Goal: Task Accomplishment & Management: Complete application form

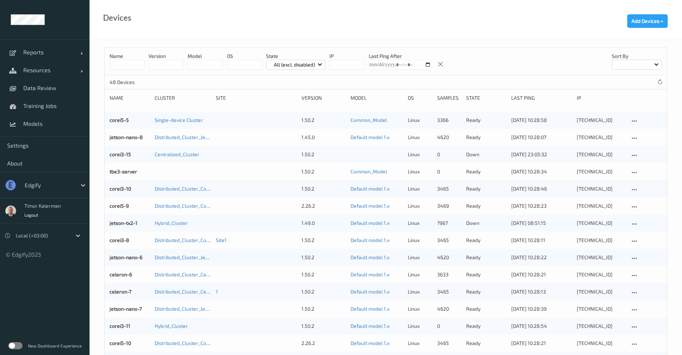
click at [69, 188] on div at bounding box center [49, 185] width 48 height 9
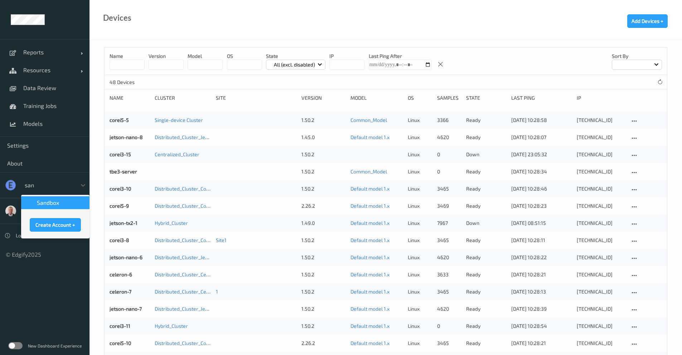
type input "sa"
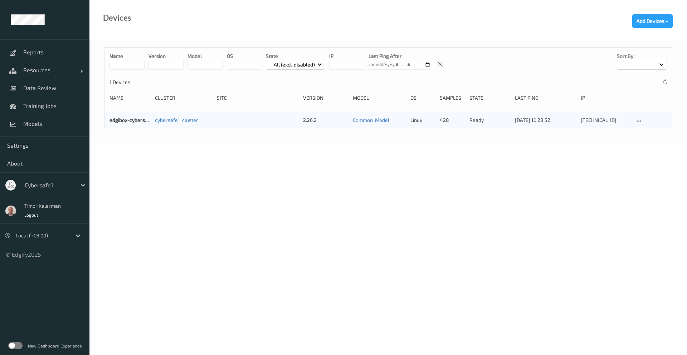
click at [21, 347] on label at bounding box center [15, 345] width 14 height 7
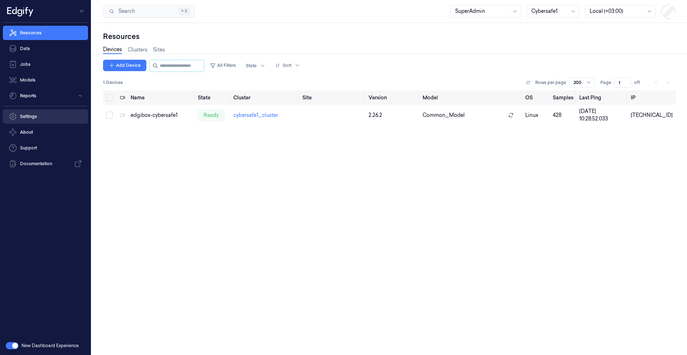
click at [47, 117] on link "Settings" at bounding box center [45, 116] width 85 height 14
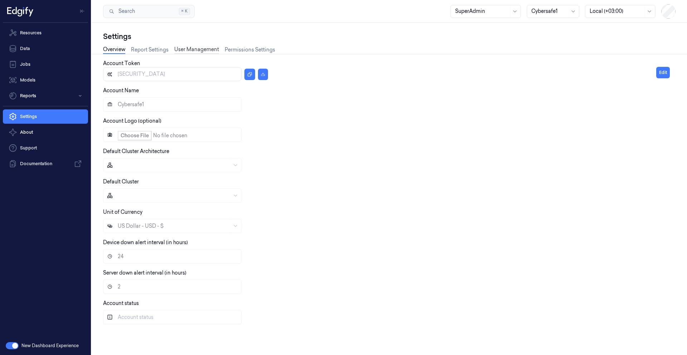
click at [199, 51] on link "User Management" at bounding box center [196, 50] width 45 height 8
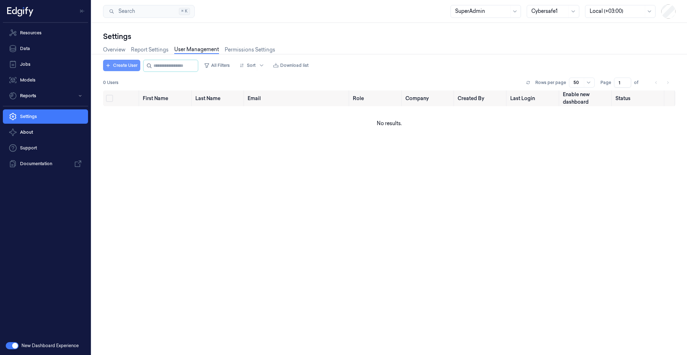
click at [115, 67] on button "Create User" at bounding box center [121, 65] width 37 height 11
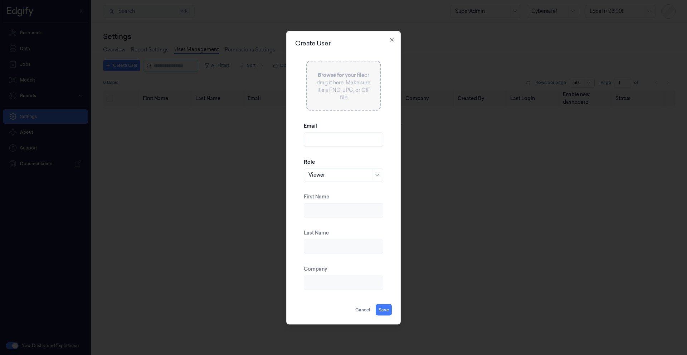
click at [348, 143] on input "Email" at bounding box center [343, 139] width 79 height 14
paste input "cybersafept1@gmail.com"
type input "cybersafept1@gmail.com"
click at [353, 174] on div at bounding box center [339, 175] width 63 height 8
click at [341, 264] on div "Super Admin" at bounding box center [343, 262] width 70 height 8
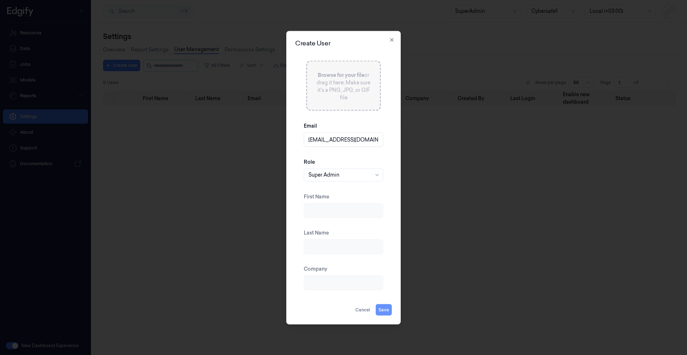
click at [390, 312] on button "Save" at bounding box center [384, 309] width 16 height 11
click at [330, 211] on input "First Name" at bounding box center [343, 210] width 79 height 14
click at [330, 211] on input "CyberSafe Super Admin" at bounding box center [343, 210] width 79 height 14
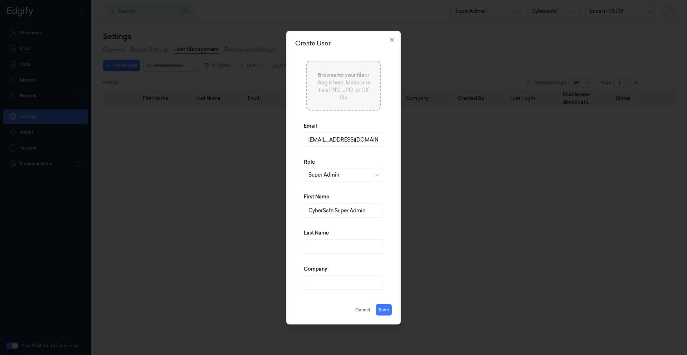
click at [356, 209] on input "CyberSafe Super Admin" at bounding box center [343, 210] width 79 height 14
type input "CyberSafe Super Admin"
click at [328, 279] on input "Company" at bounding box center [343, 282] width 79 height 14
type input "CyberSafe"
click at [384, 309] on button "Save" at bounding box center [384, 309] width 16 height 11
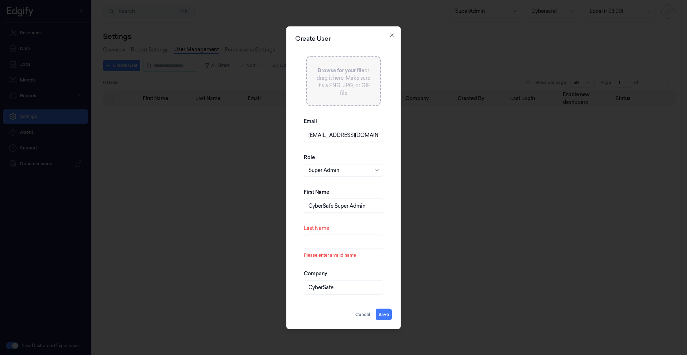
drag, startPoint x: 369, startPoint y: 206, endPoint x: 335, endPoint y: 205, distance: 34.0
click at [335, 205] on input "CyberSafe Super Admin" at bounding box center [343, 206] width 79 height 14
click at [372, 206] on input "CyberSafe Super Admin" at bounding box center [343, 206] width 79 height 14
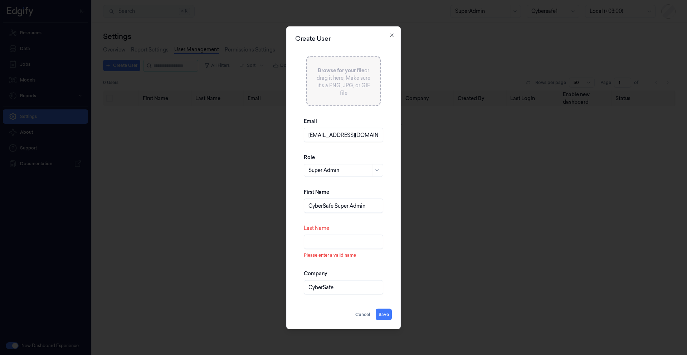
click at [335, 239] on input "Last Name" at bounding box center [343, 242] width 79 height 14
paste input "CyberSafe Super Admin"
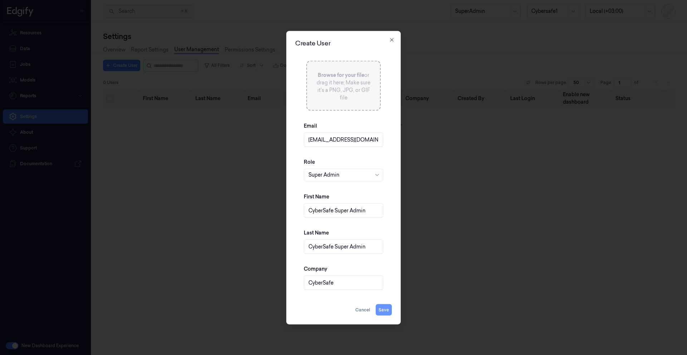
type input "CyberSafe Super Admin"
click at [380, 313] on button "Save" at bounding box center [384, 309] width 16 height 11
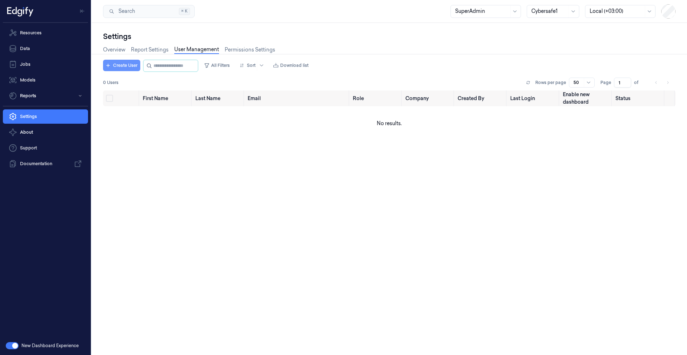
click at [119, 69] on button "Create User" at bounding box center [121, 65] width 37 height 11
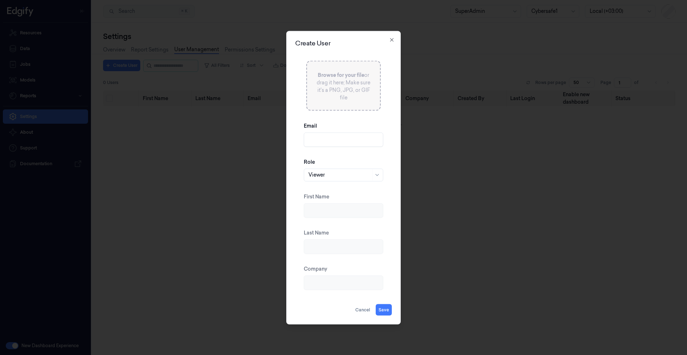
click at [327, 140] on input "Email" at bounding box center [343, 139] width 79 height 14
paste input "cybersafept2@gmail.com"
type input "cybersafept2@gmail.com"
click at [338, 179] on div "Viewer" at bounding box center [339, 175] width 63 height 12
click at [353, 162] on div "Role 7 results available. Use Up and Down to choose options, press Enter to sel…" at bounding box center [343, 169] width 79 height 35
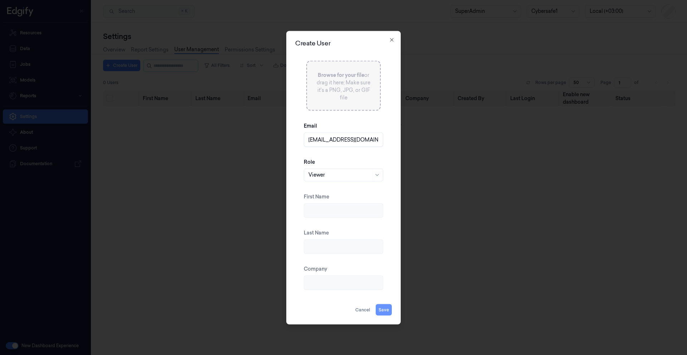
click at [387, 309] on button "Save" at bounding box center [384, 309] width 16 height 11
click at [332, 211] on input "First Name" at bounding box center [343, 210] width 79 height 14
type input "CyberSafe"
type input "B"
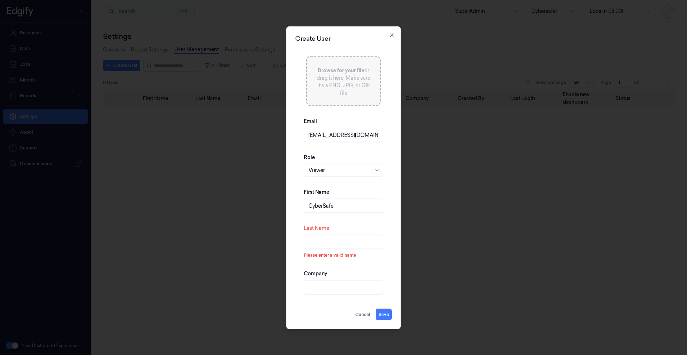
click at [343, 210] on input "CyberSafe" at bounding box center [343, 206] width 79 height 14
click at [345, 210] on input "CyberSafe Viewer" at bounding box center [343, 206] width 79 height 14
click at [343, 206] on input "CyberSafe Viewer" at bounding box center [343, 206] width 79 height 14
click at [344, 205] on input "CyberSafe Viewer" at bounding box center [343, 206] width 79 height 14
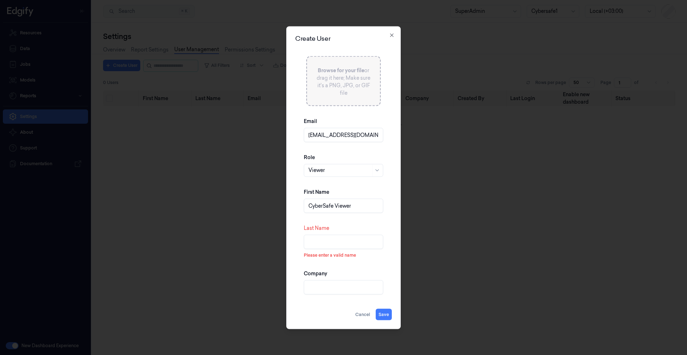
click at [344, 205] on input "CyberSafe Viewer" at bounding box center [343, 206] width 79 height 14
type input "CyberSafe Viewer"
click at [335, 243] on input "Last Name" at bounding box center [343, 242] width 79 height 14
paste input "CyberSafe Viewer"
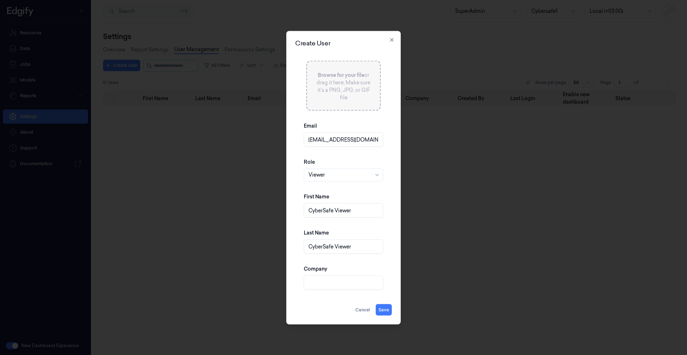
type input "CyberSafe Viewer"
click at [318, 286] on input "Company" at bounding box center [343, 282] width 79 height 14
type input "CyberSafe"
click at [351, 142] on input "cybersafept2@gmail.com" at bounding box center [343, 139] width 79 height 14
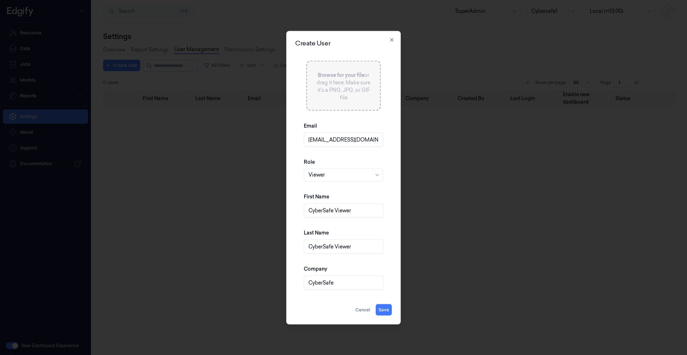
click at [351, 142] on input "cybersafept2@gmail.com" at bounding box center [343, 139] width 79 height 14
click at [384, 309] on button "Save" at bounding box center [384, 309] width 16 height 11
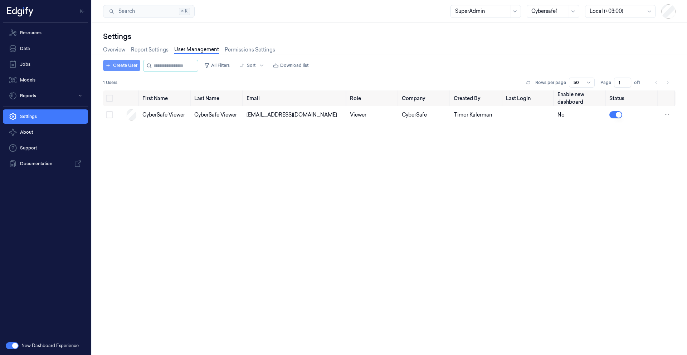
click at [121, 66] on button "Create User" at bounding box center [121, 65] width 37 height 11
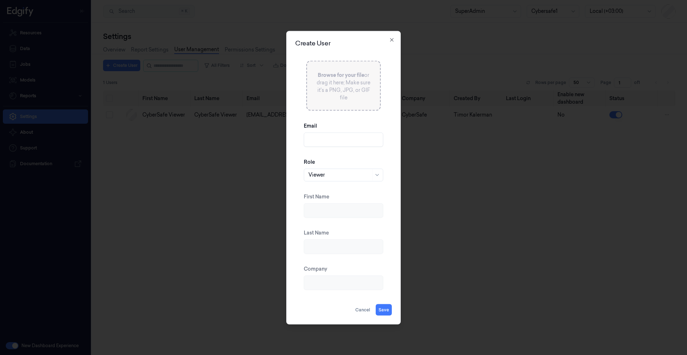
click at [334, 181] on div "Role Viewer" at bounding box center [343, 169] width 79 height 35
click at [336, 180] on div "Viewer" at bounding box center [339, 175] width 63 height 12
click at [331, 140] on input "Email" at bounding box center [343, 139] width 79 height 14
click at [338, 146] on input "Email" at bounding box center [343, 139] width 79 height 14
paste input "cybersafept6@gmail.com"
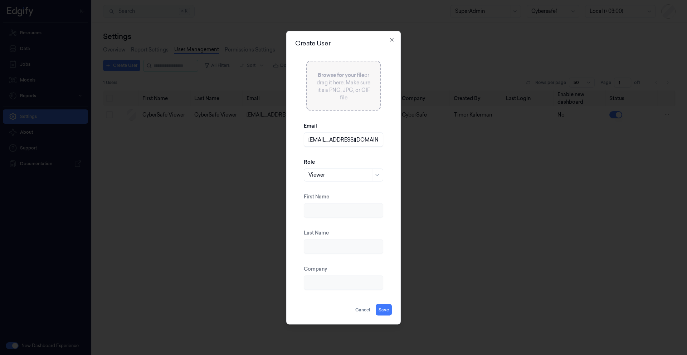
click at [342, 179] on div "Viewer" at bounding box center [339, 175] width 63 height 12
click at [338, 141] on input "cybersafept6@gmail.com" at bounding box center [343, 139] width 79 height 14
click at [339, 140] on input "cybersafept6@gmail.com" at bounding box center [343, 139] width 79 height 14
type input "cybersafept4@gmail.com"
click at [349, 155] on div "Role Viewer" at bounding box center [343, 169] width 79 height 35
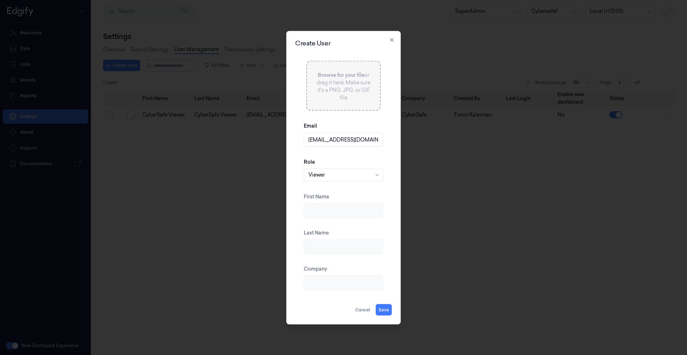
click at [347, 174] on div at bounding box center [339, 175] width 63 height 8
click at [331, 250] on div "MLOps" at bounding box center [343, 250] width 70 height 8
click at [384, 309] on button "Save" at bounding box center [384, 309] width 16 height 11
click at [332, 217] on input "First Name" at bounding box center [343, 210] width 79 height 14
type input "CyberSafe MLOps"
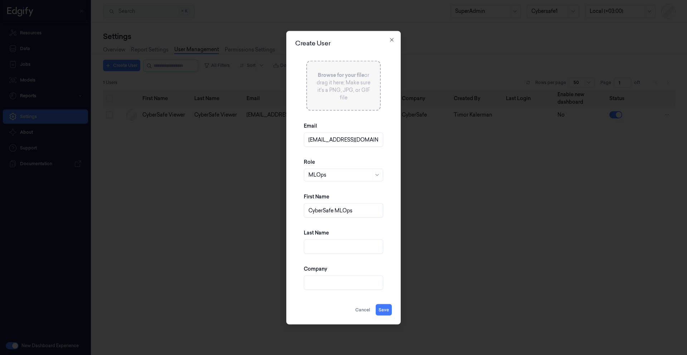
drag, startPoint x: 361, startPoint y: 213, endPoint x: 241, endPoint y: 213, distance: 119.9
click at [241, 213] on body "Resources Data Jobs Models Reports Settings About Support Documentation New Das…" at bounding box center [343, 177] width 687 height 355
click at [343, 247] on input "Last Name" at bounding box center [343, 246] width 79 height 14
paste input "CyberSafe MLOps"
type input "CyberSafe MLOps"
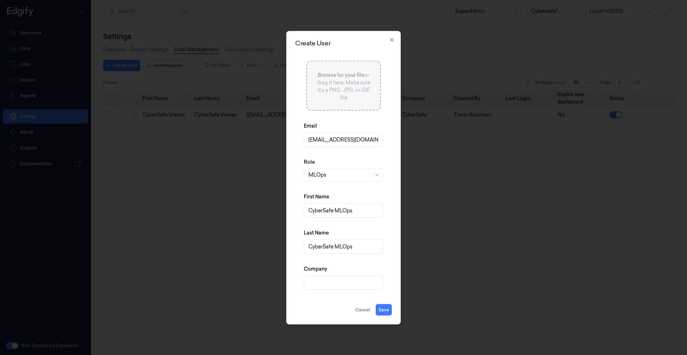
click at [323, 286] on input "Company" at bounding box center [343, 282] width 79 height 14
type input "Cybersafe"
click at [386, 311] on button "Save" at bounding box center [384, 309] width 16 height 11
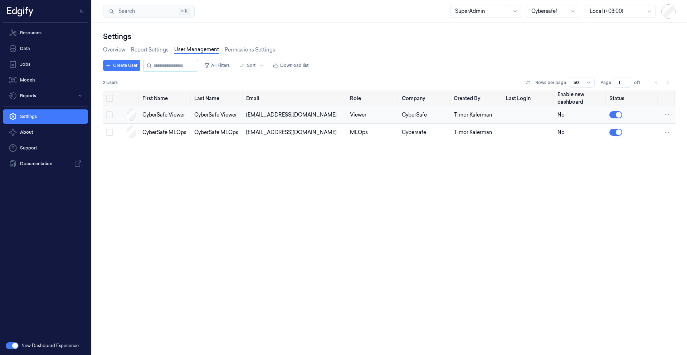
click at [551, 116] on td at bounding box center [529, 115] width 52 height 18
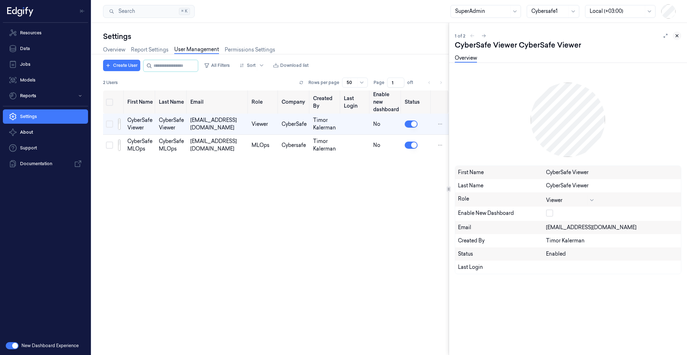
click at [677, 37] on icon at bounding box center [676, 35] width 5 height 5
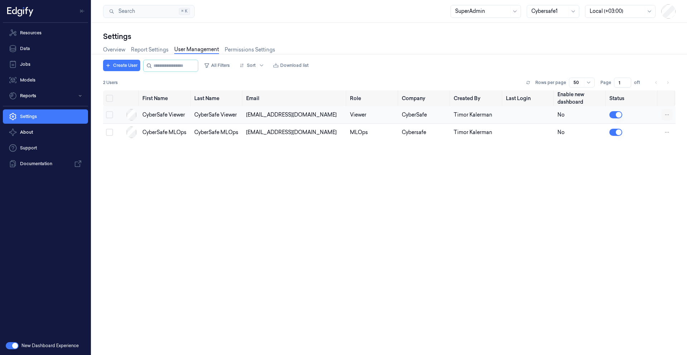
click at [669, 115] on html "Resources Data Jobs Models Reports Settings About Support Documentation New Das…" at bounding box center [343, 177] width 687 height 355
click at [540, 132] on html "Resources Data Jobs Models Reports Settings About Support Documentation New Das…" at bounding box center [343, 177] width 687 height 355
click at [559, 114] on div "No" at bounding box center [580, 115] width 46 height 8
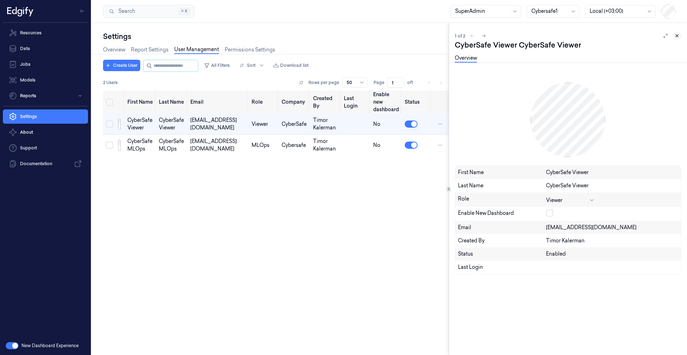
click at [677, 39] on button at bounding box center [677, 35] width 9 height 9
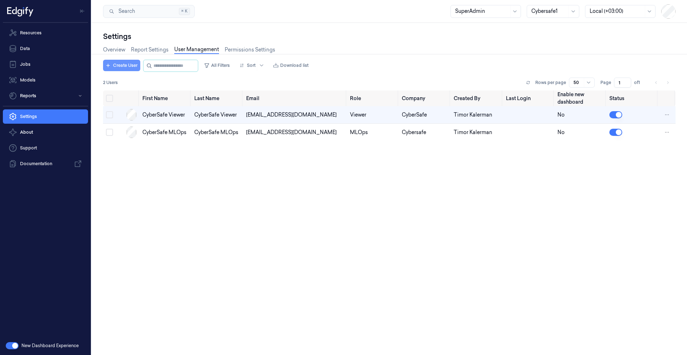
click at [126, 68] on button "Create User" at bounding box center [121, 65] width 37 height 11
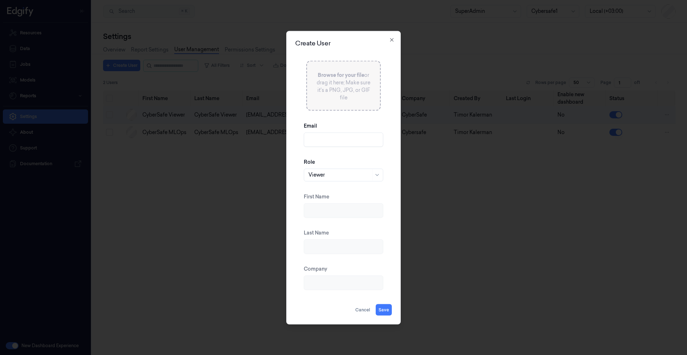
click at [325, 138] on input "Email" at bounding box center [343, 139] width 79 height 14
paste input "cybersafept6@gmail.com"
type input "cybersafept6@gmail.com"
click at [333, 178] on div at bounding box center [339, 175] width 63 height 8
click at [331, 157] on div "Role Viewer" at bounding box center [343, 169] width 79 height 35
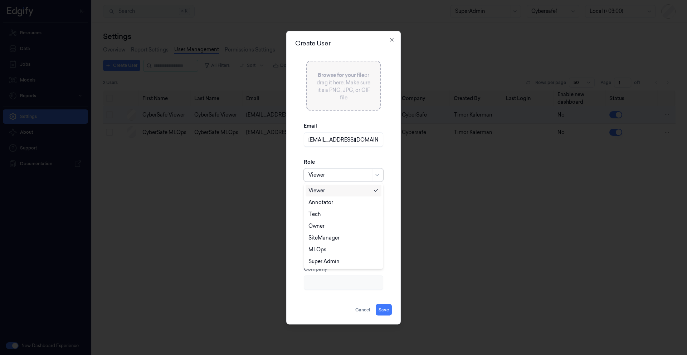
click at [333, 178] on div at bounding box center [339, 175] width 63 height 8
click at [329, 205] on div "Annotator" at bounding box center [320, 203] width 25 height 8
click at [382, 309] on button "Save" at bounding box center [384, 309] width 16 height 11
click at [333, 206] on input "First Name" at bounding box center [343, 210] width 79 height 14
click at [333, 205] on input "CyberSafe Annotator" at bounding box center [343, 210] width 79 height 14
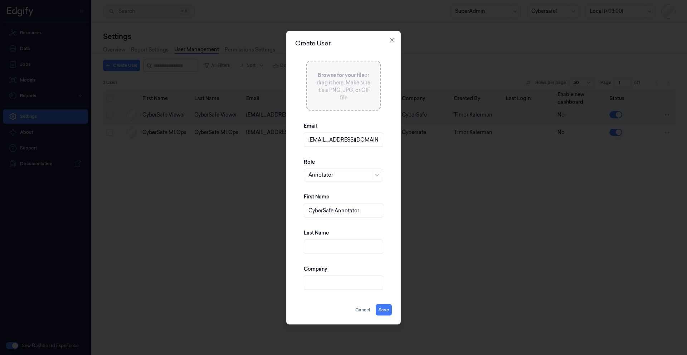
click at [333, 205] on input "CyberSafe Annotator" at bounding box center [343, 210] width 79 height 14
type input "CyberSafe Annotator"
click at [320, 242] on input "Last Name" at bounding box center [343, 246] width 79 height 14
paste input "CyberSafe Annotator"
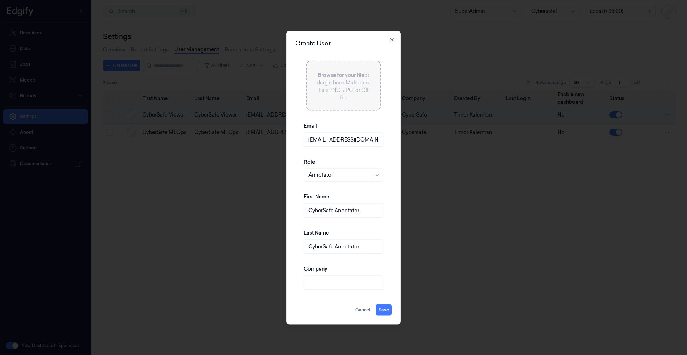
type input "CyberSafe Annotator"
click at [320, 279] on input "Company" at bounding box center [343, 282] width 79 height 14
type input "CyberSafe"
click at [388, 309] on button "Save" at bounding box center [384, 309] width 16 height 11
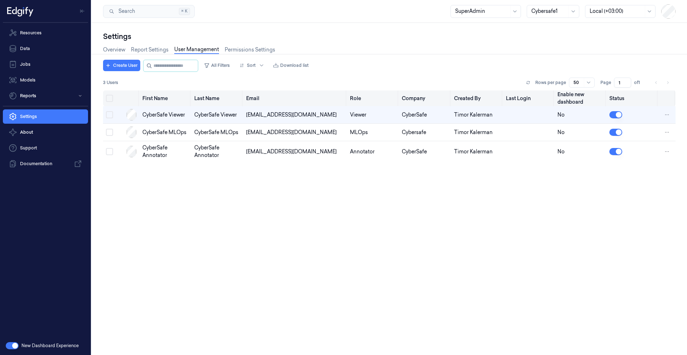
click at [565, 102] on th "Enable new dashboard" at bounding box center [581, 99] width 52 height 16
click at [462, 14] on div at bounding box center [482, 12] width 54 height 8
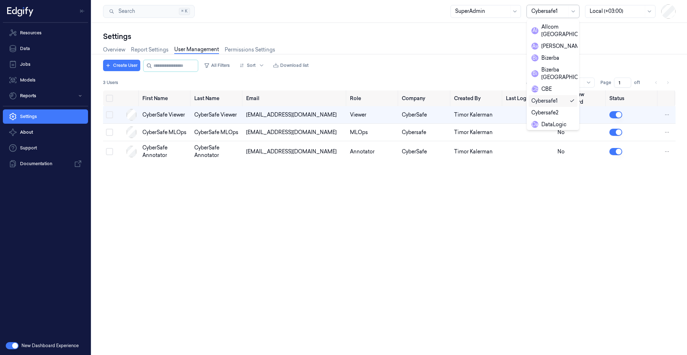
click at [537, 11] on div at bounding box center [549, 12] width 36 height 8
click at [558, 112] on div "Cybersafe2" at bounding box center [544, 113] width 27 height 8
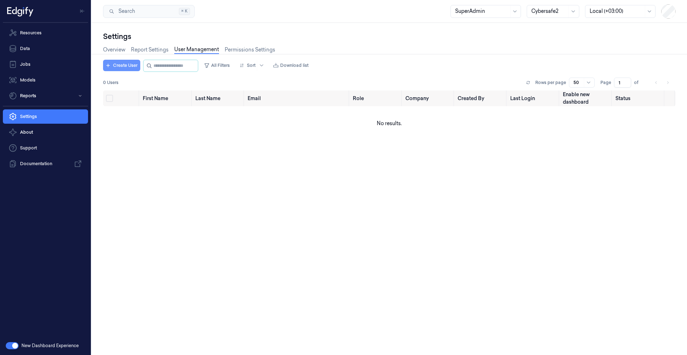
click at [115, 66] on button "Create User" at bounding box center [121, 65] width 37 height 11
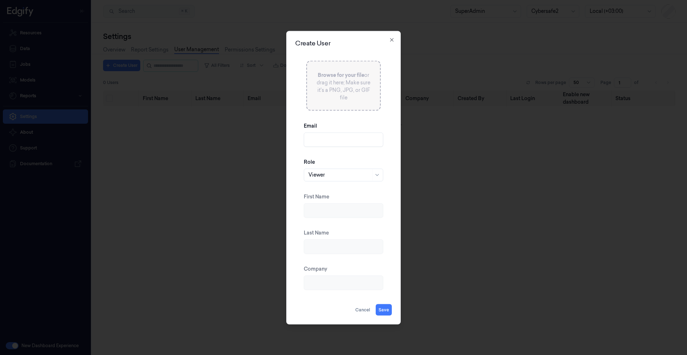
click at [327, 142] on input "Email" at bounding box center [343, 139] width 79 height 14
paste input "cybersafept3@gmail.com"
type input "cybersafept3@gmail.com"
click at [388, 310] on button "Save" at bounding box center [384, 309] width 16 height 11
click at [313, 209] on input "First Name" at bounding box center [343, 210] width 79 height 14
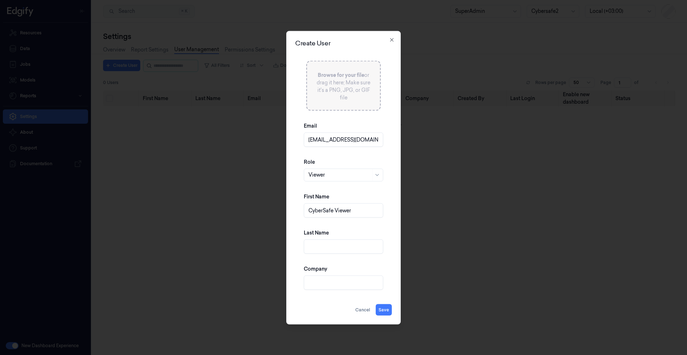
click at [358, 206] on input "CyberSafe Viewer" at bounding box center [343, 210] width 79 height 14
click at [357, 206] on input "CyberSafe Viewer" at bounding box center [343, 210] width 79 height 14
type input "CyberSafe Viewer"
click at [340, 244] on input "Last Name" at bounding box center [343, 246] width 79 height 14
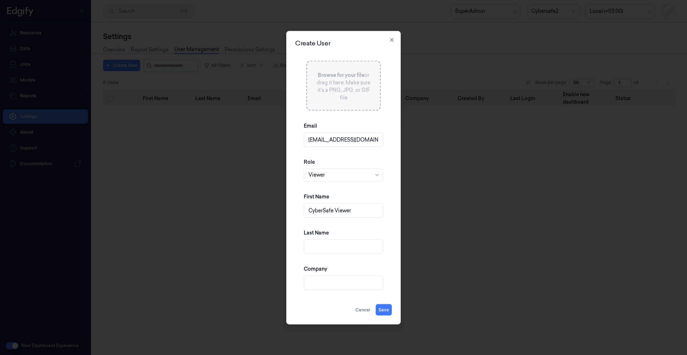
paste input "CyberSafe Viewer"
type input "CyberSafe Viewer"
click at [326, 281] on input "Company" at bounding box center [343, 282] width 79 height 14
type input "CyberSafe"
click at [386, 310] on button "Save" at bounding box center [384, 309] width 16 height 11
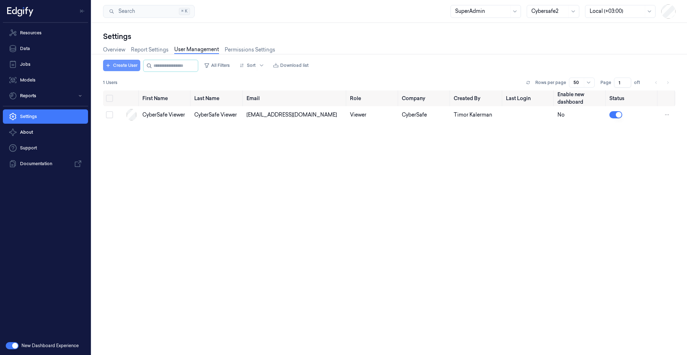
click at [111, 67] on button "Create User" at bounding box center [121, 65] width 37 height 11
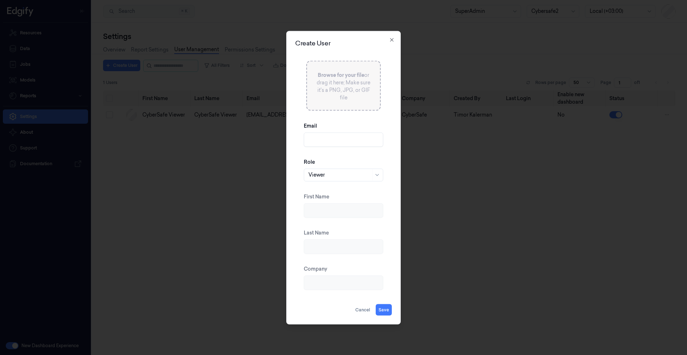
click at [323, 139] on input "Email" at bounding box center [343, 139] width 79 height 14
paste input "cybersafept5@gmail.com"
type input "cybersafept5@gmail.com"
click at [325, 177] on div at bounding box center [339, 175] width 63 height 8
click at [324, 248] on div "MLOps" at bounding box center [317, 250] width 18 height 8
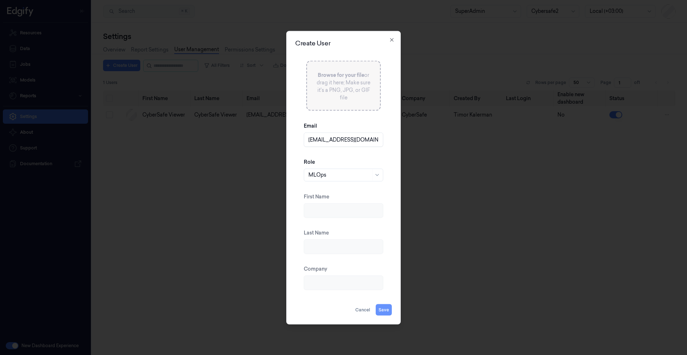
click at [383, 308] on button "Save" at bounding box center [384, 309] width 16 height 11
click at [321, 214] on input "First Name" at bounding box center [343, 210] width 79 height 14
click at [321, 214] on input "CyberSafe MLOps" at bounding box center [343, 210] width 79 height 14
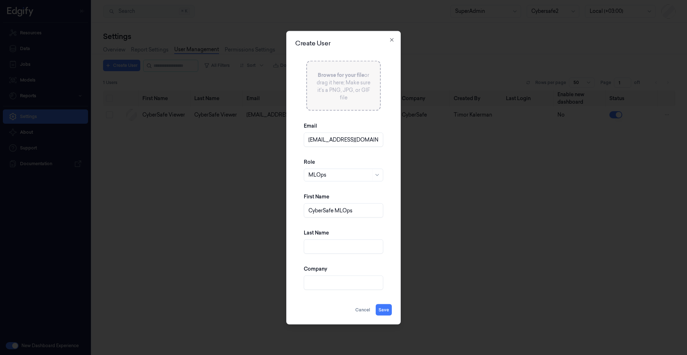
type input "CyberSafe MLOps"
click at [335, 251] on input "Last Name" at bounding box center [343, 246] width 79 height 14
paste input "CyberSafe MLOps"
type input "CyberSafe MLOps"
click at [325, 283] on input "Company" at bounding box center [343, 282] width 79 height 14
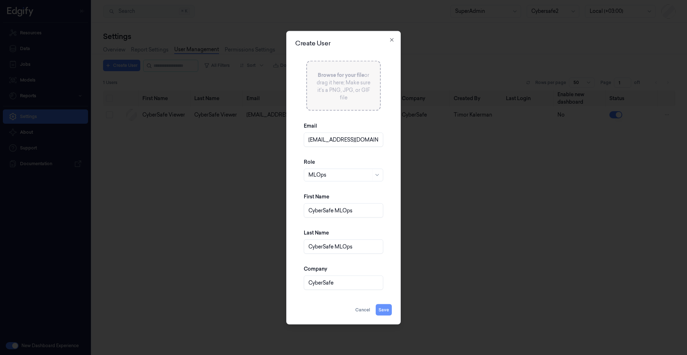
type input "CyberSafe"
click at [390, 308] on button "Save" at bounding box center [384, 309] width 16 height 11
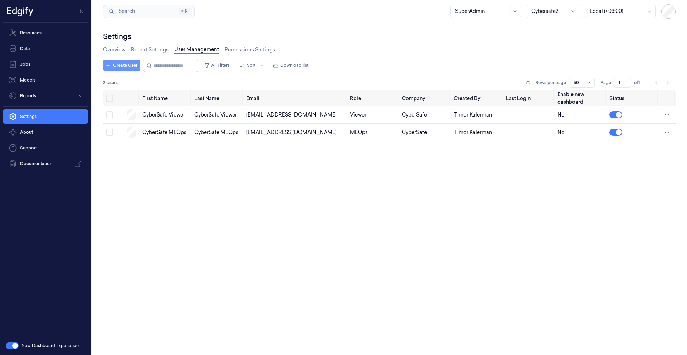
click at [122, 63] on button "Create User" at bounding box center [121, 65] width 37 height 11
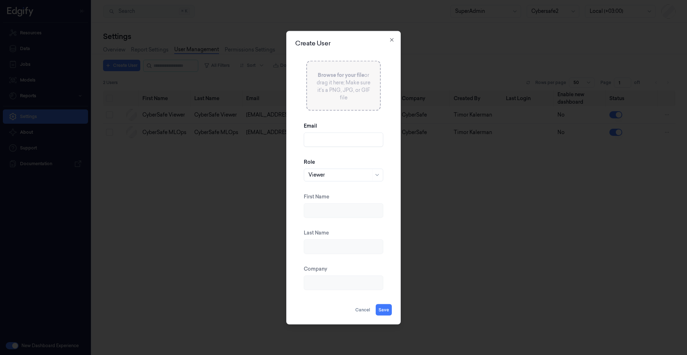
click at [335, 142] on input "Email" at bounding box center [343, 139] width 79 height 14
paste input "cybersafept7@gmail.com"
type input "cybersafept7@gmail.com"
click at [321, 174] on div at bounding box center [339, 175] width 63 height 8
click at [330, 202] on div "Annotator" at bounding box center [320, 203] width 25 height 8
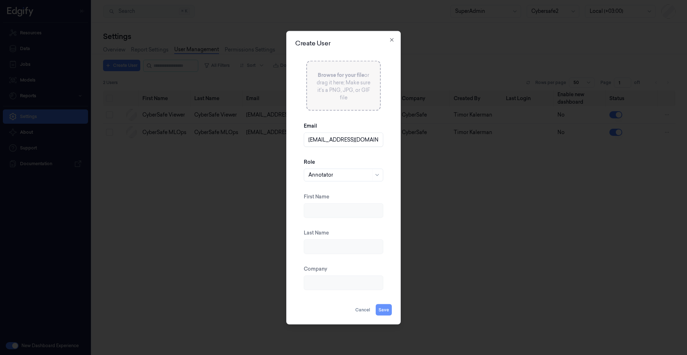
click at [381, 309] on button "Save" at bounding box center [384, 309] width 16 height 11
click at [327, 207] on input "First Name" at bounding box center [343, 210] width 79 height 14
click at [341, 211] on input "CyberSafe" at bounding box center [343, 210] width 79 height 14
click at [341, 211] on input "CyberSafe Annotator" at bounding box center [343, 210] width 79 height 14
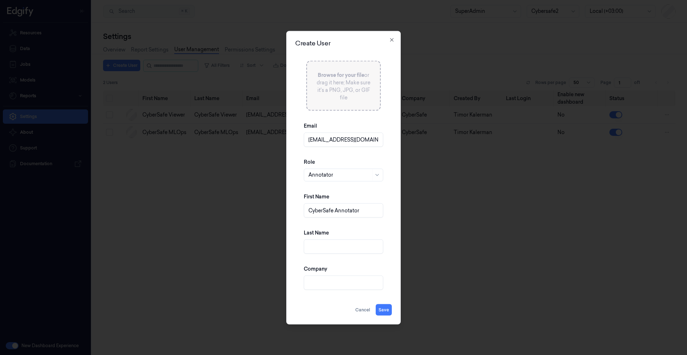
click at [341, 211] on input "CyberSafe Annotator" at bounding box center [343, 210] width 79 height 14
type input "CyberSafe Annotator"
click at [327, 238] on div "Last Name" at bounding box center [343, 241] width 79 height 36
click at [329, 243] on input "Last Name" at bounding box center [343, 246] width 79 height 14
paste input "CyberSafe Annotator"
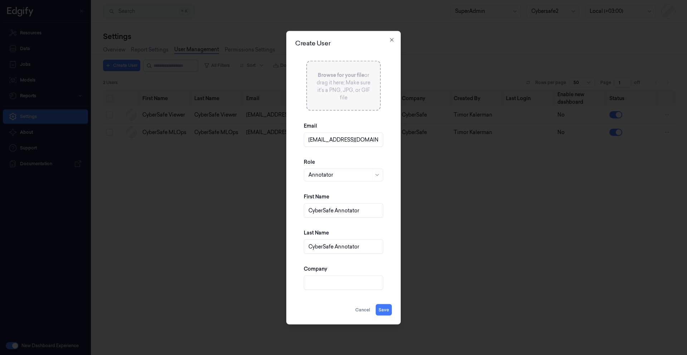
type input "CyberSafe Annotator"
click at [325, 284] on input "Company" at bounding box center [343, 282] width 79 height 14
type input "CyberSafe"
click at [387, 309] on button "Save" at bounding box center [384, 309] width 16 height 11
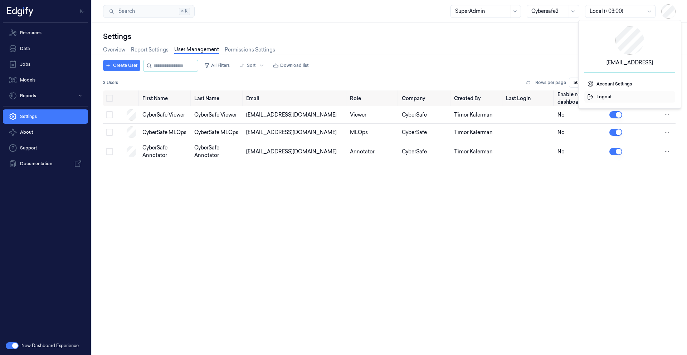
click at [613, 97] on span "Logout" at bounding box center [629, 97] width 85 height 6
